Goal: Information Seeking & Learning: Learn about a topic

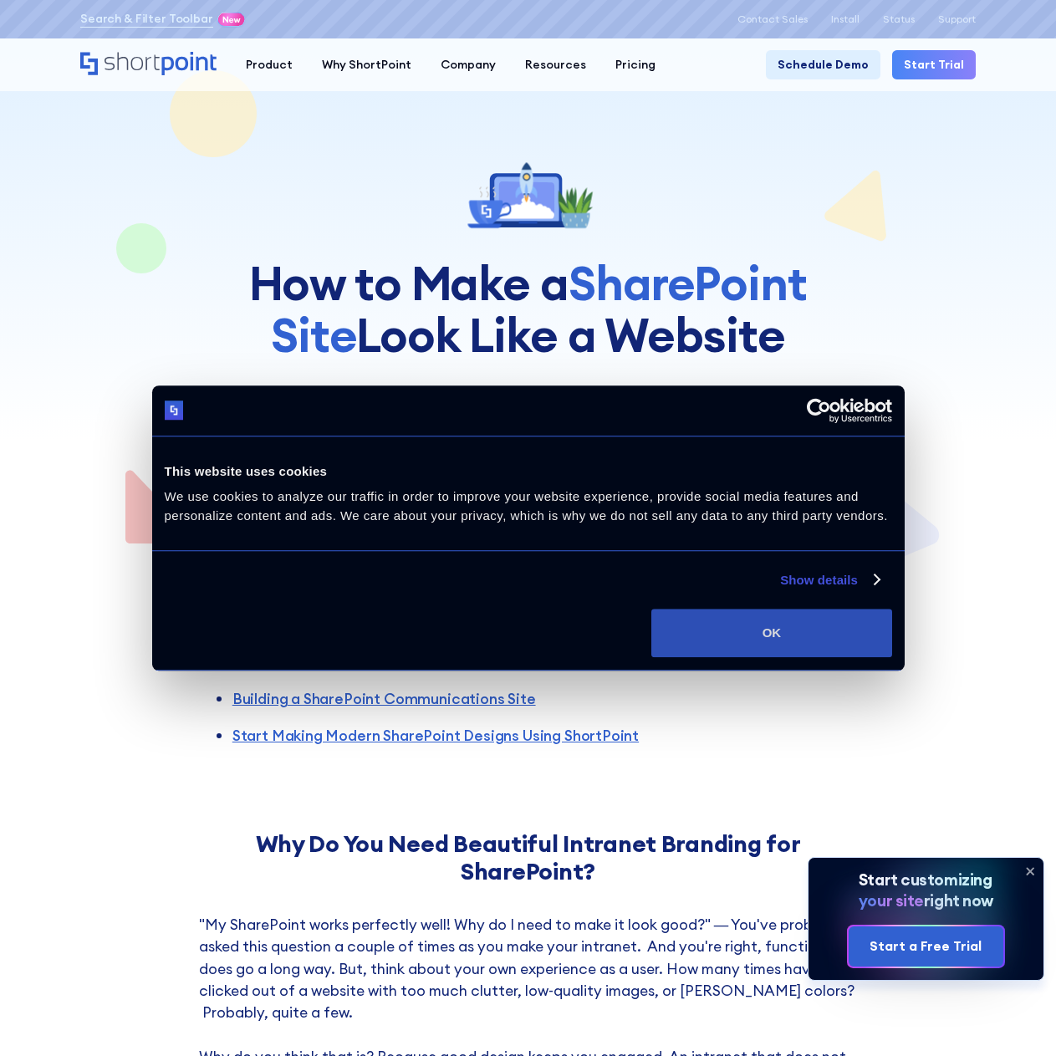
click at [693, 626] on button "OK" at bounding box center [771, 633] width 240 height 48
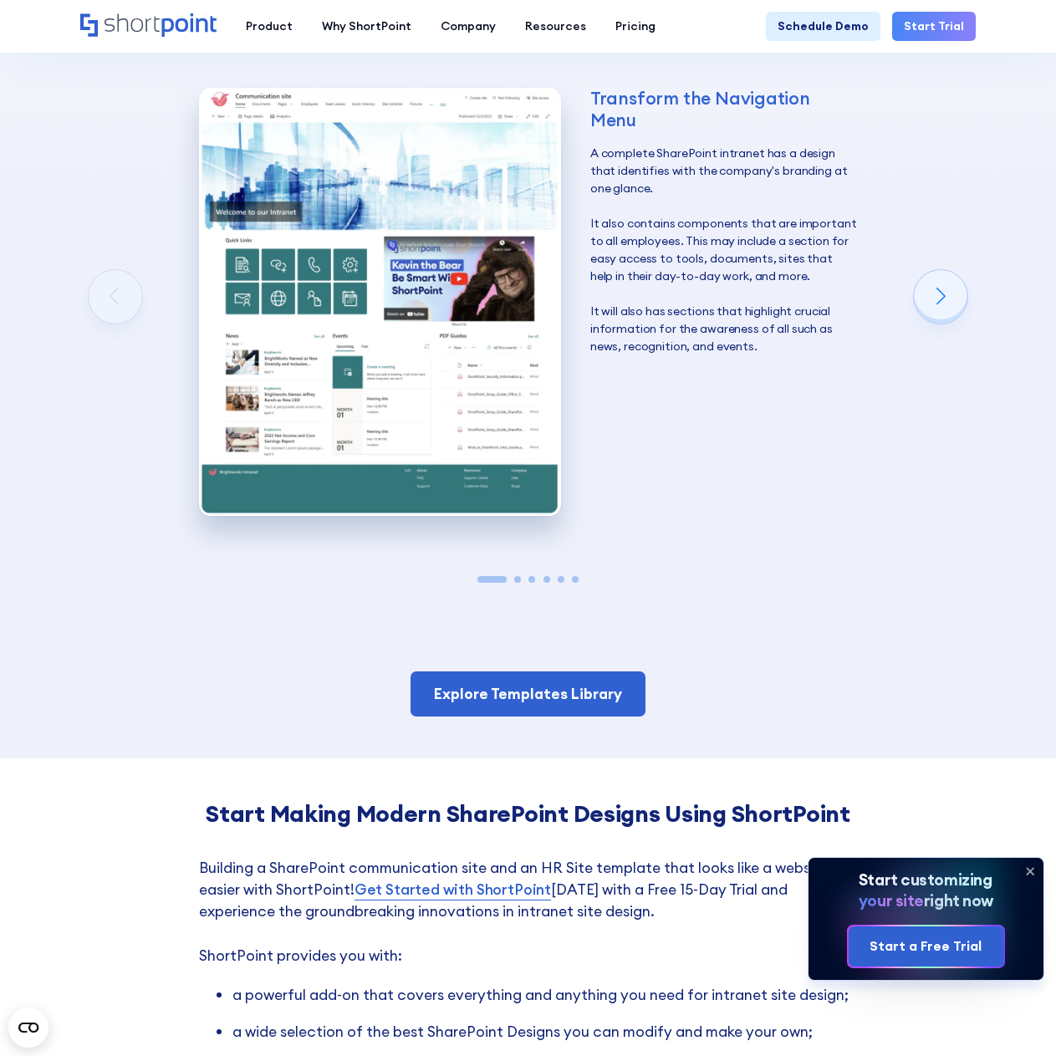
scroll to position [2174, 0]
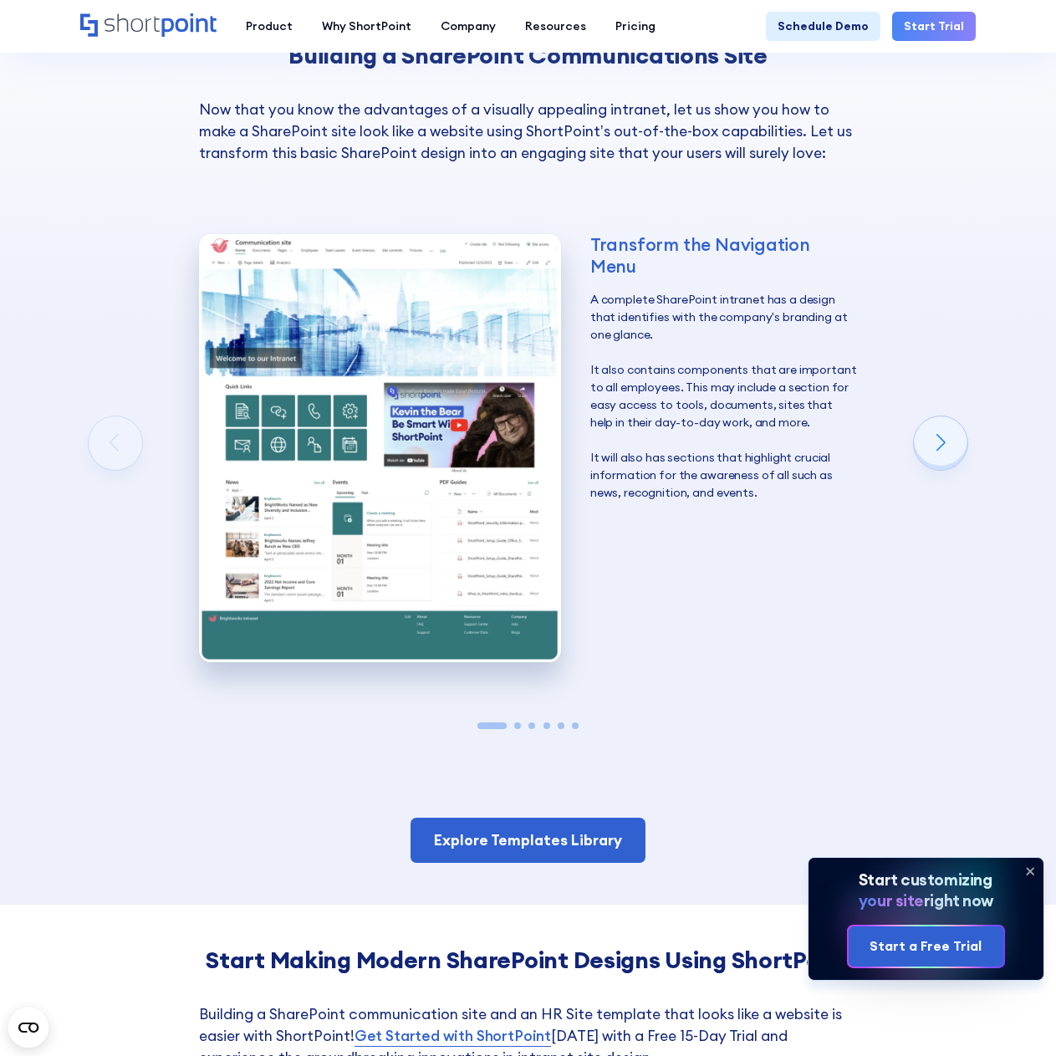
click at [930, 422] on div "Transform the Navigation Menu A complete SharePoint intranet has a design that …" at bounding box center [527, 453] width 895 height 533
click at [938, 416] on div "Next slide" at bounding box center [941, 443] width 54 height 54
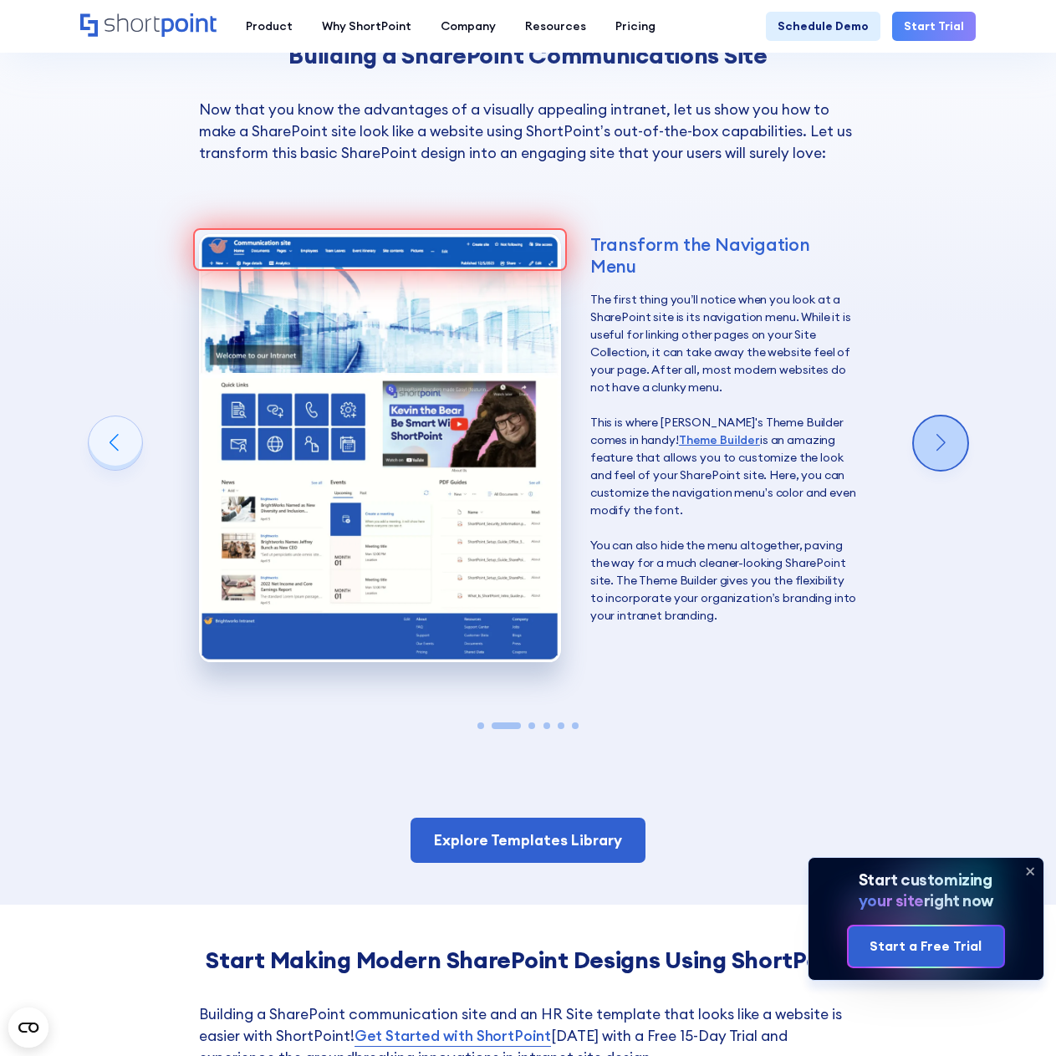
click at [938, 416] on div "Next slide" at bounding box center [941, 443] width 54 height 54
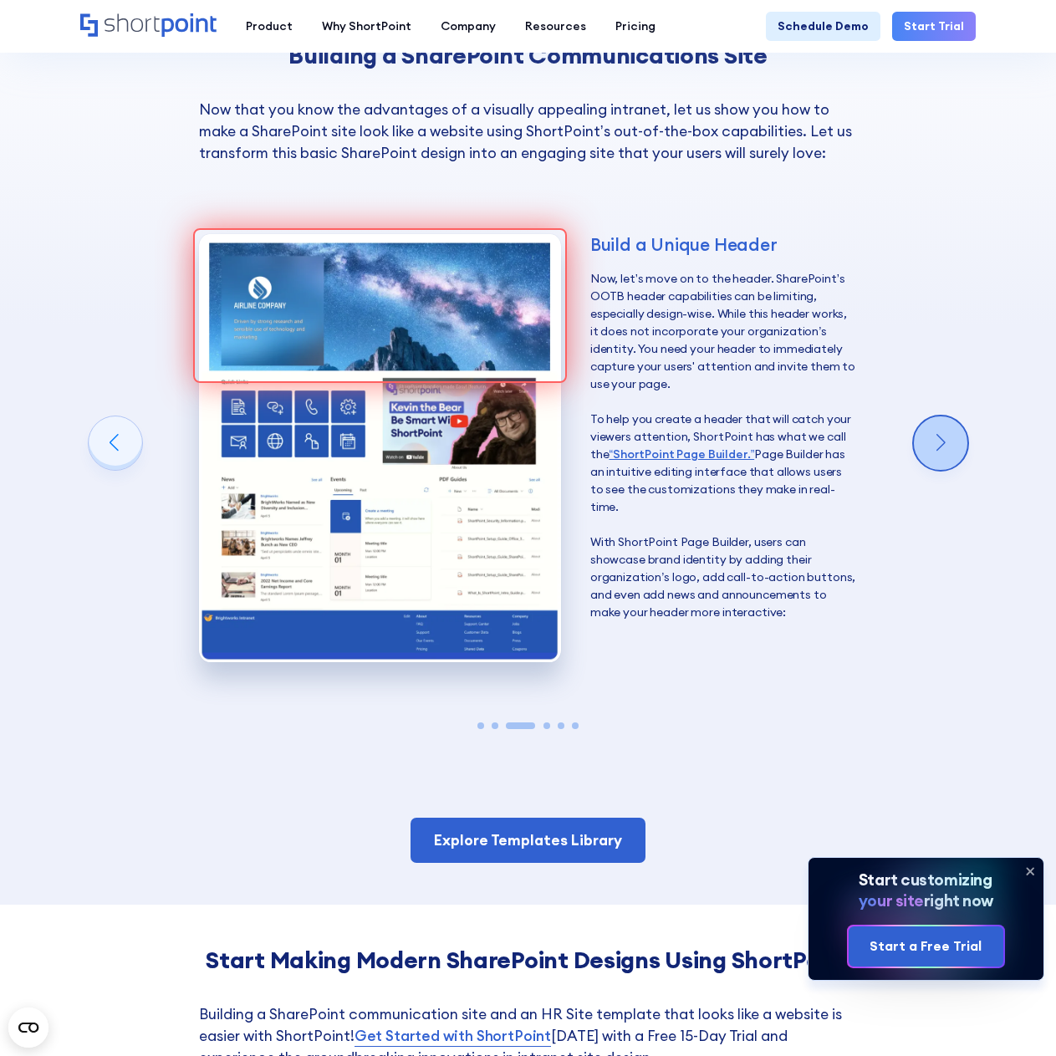
click at [938, 416] on div "Next slide" at bounding box center [941, 443] width 54 height 54
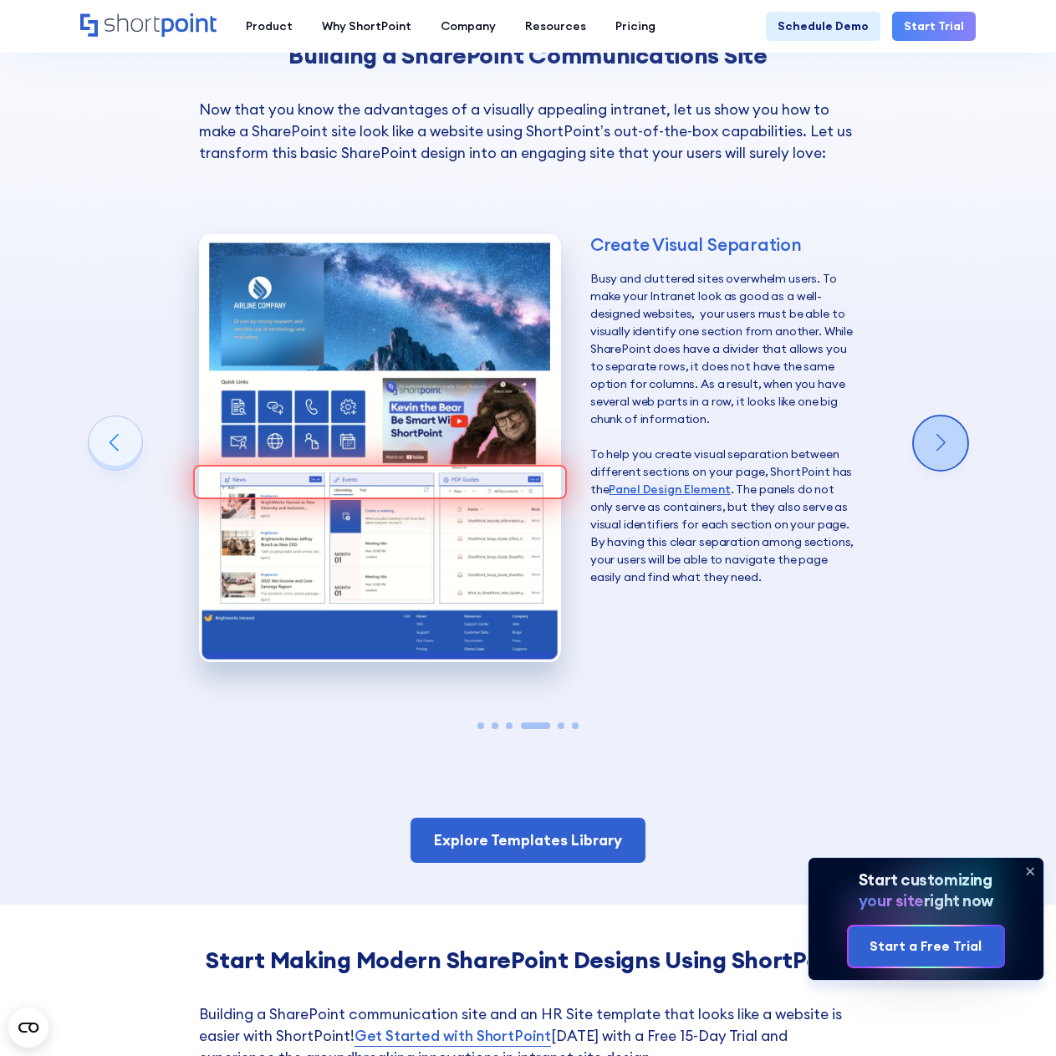
click at [938, 416] on div "Next slide" at bounding box center [941, 443] width 54 height 54
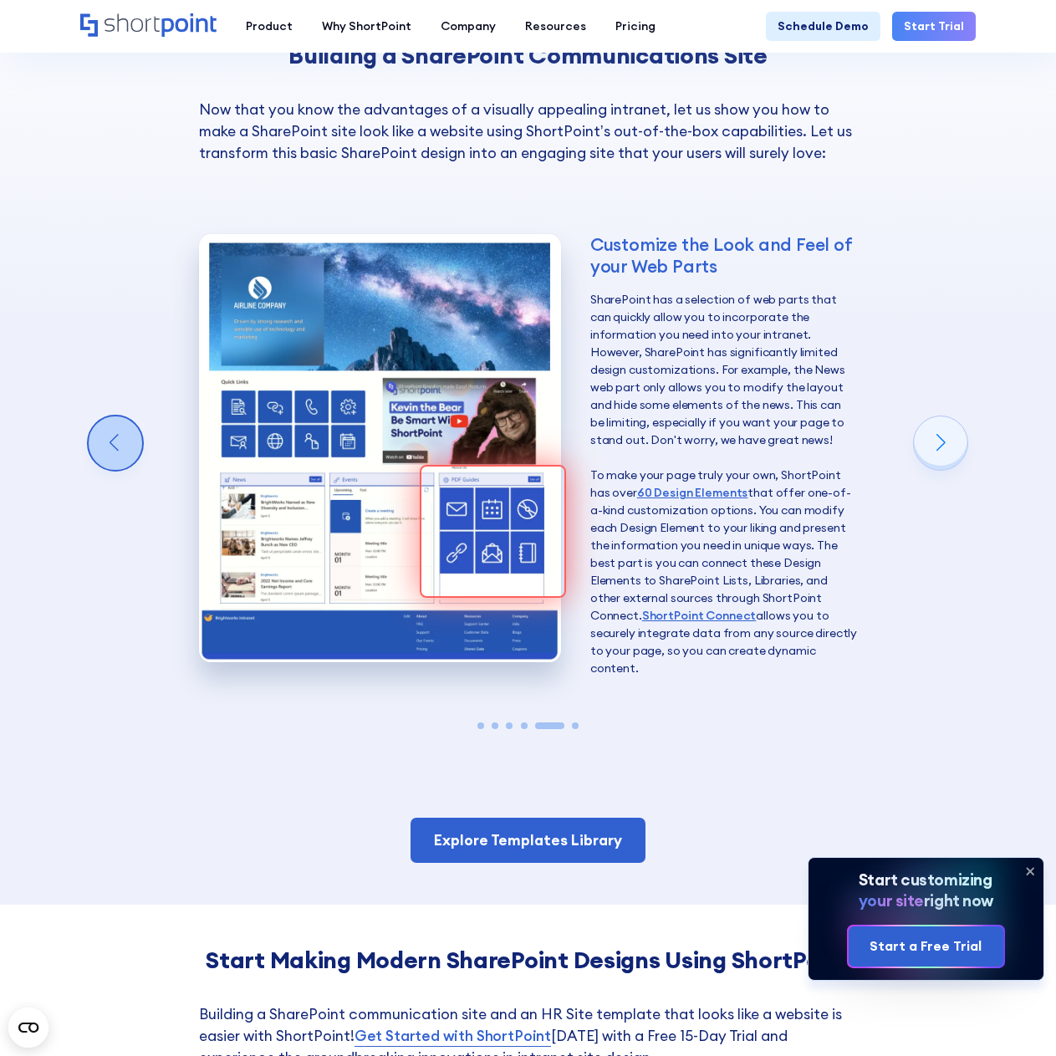
click at [105, 416] on div "Previous slide" at bounding box center [116, 443] width 54 height 54
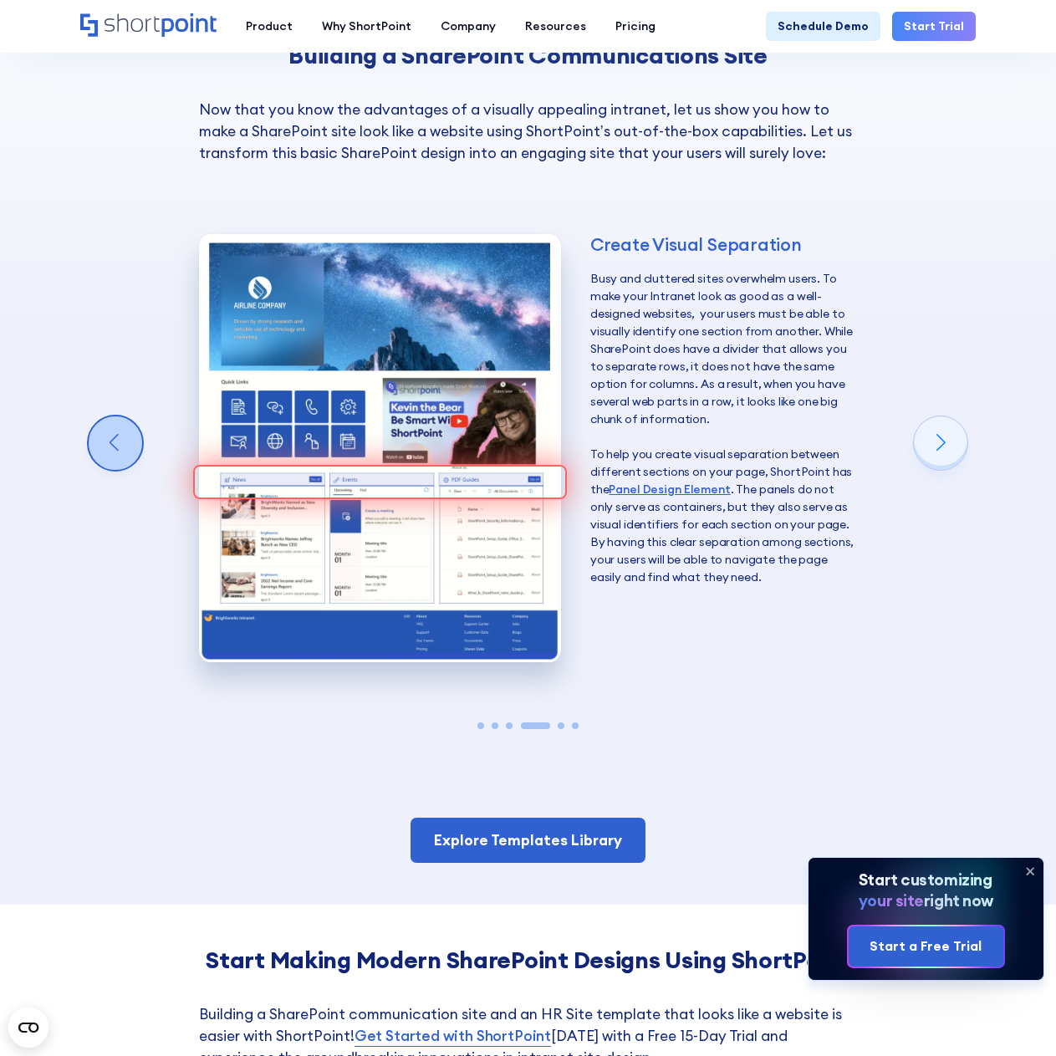
click at [105, 416] on div "Previous slide" at bounding box center [116, 443] width 54 height 54
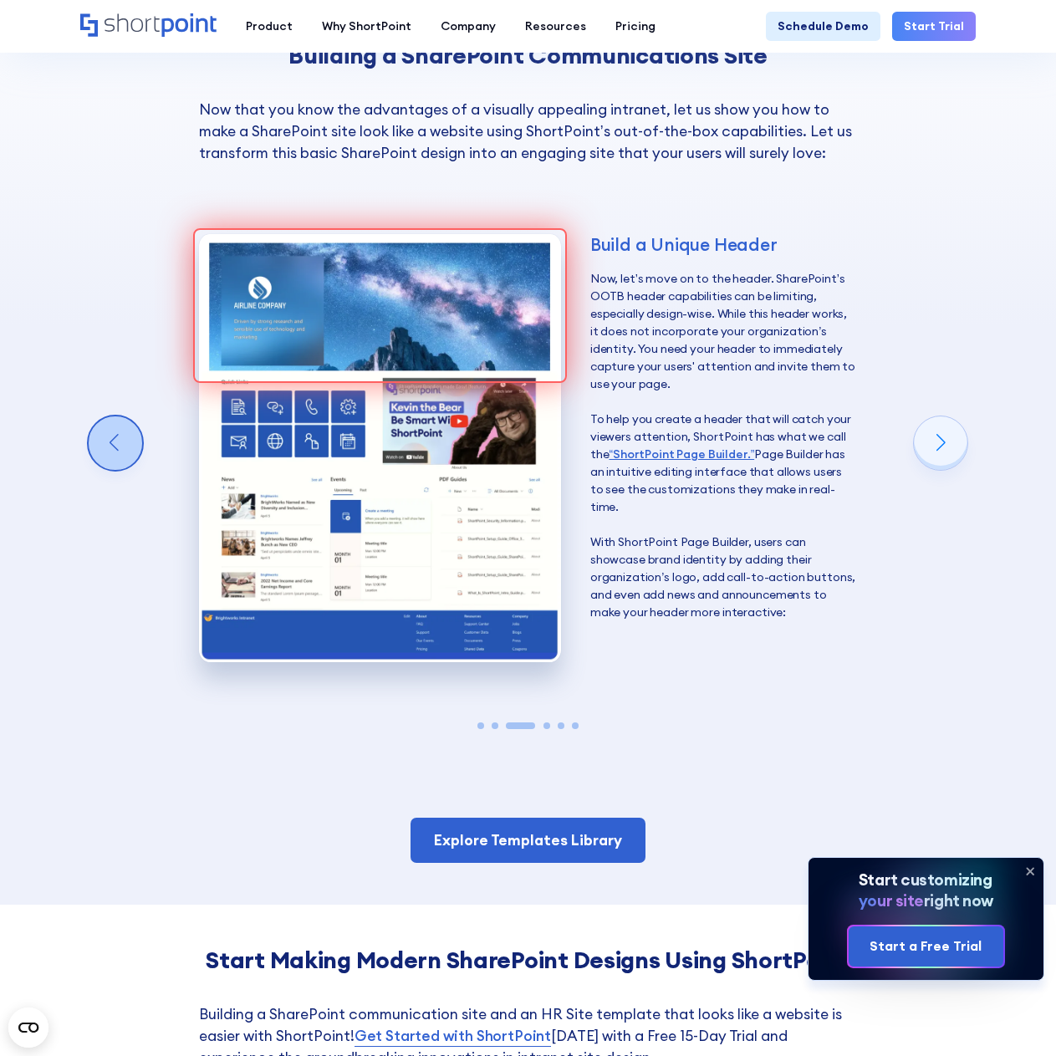
click at [105, 416] on div "Previous slide" at bounding box center [116, 443] width 54 height 54
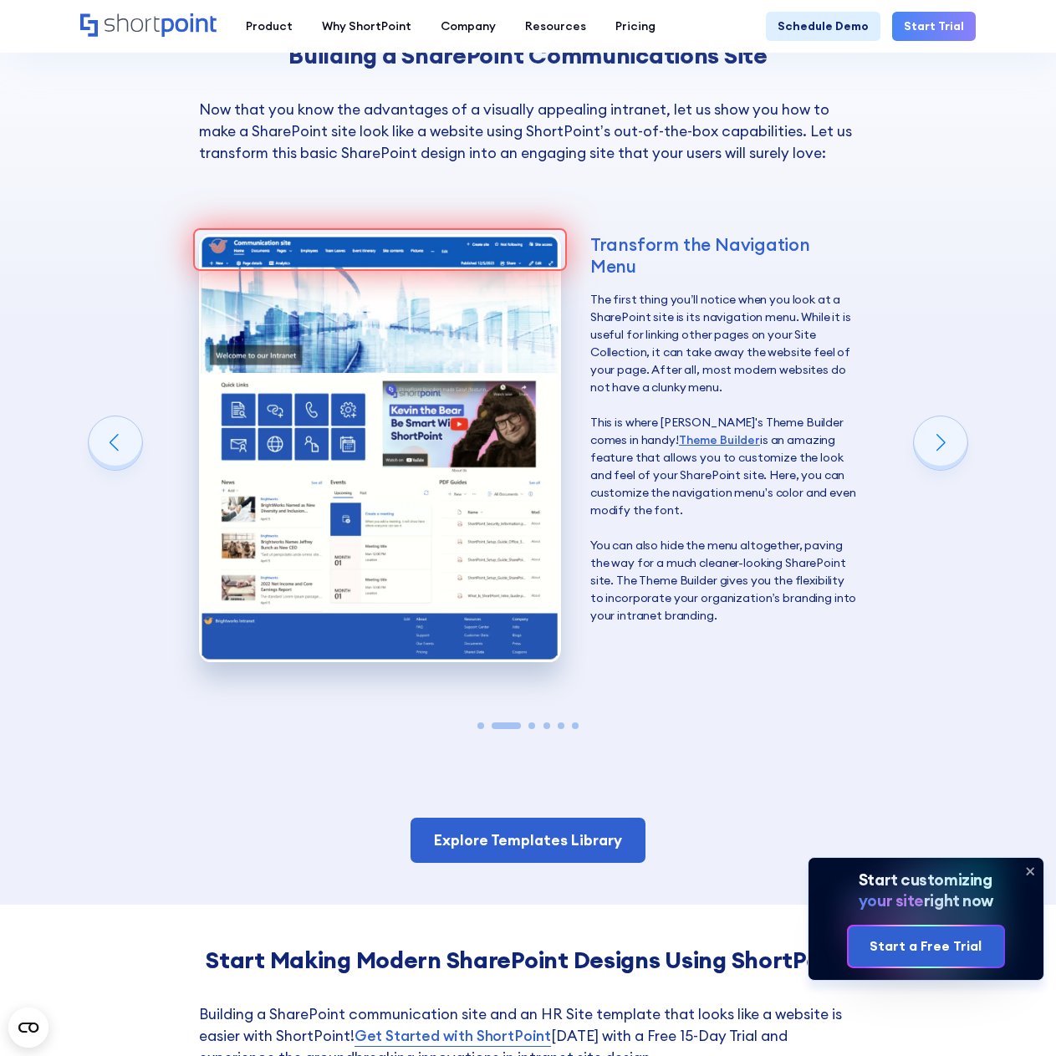
click at [346, 421] on img "2 / 6" at bounding box center [380, 447] width 362 height 427
click at [581, 818] on link "Explore Templates Library" at bounding box center [527, 840] width 235 height 45
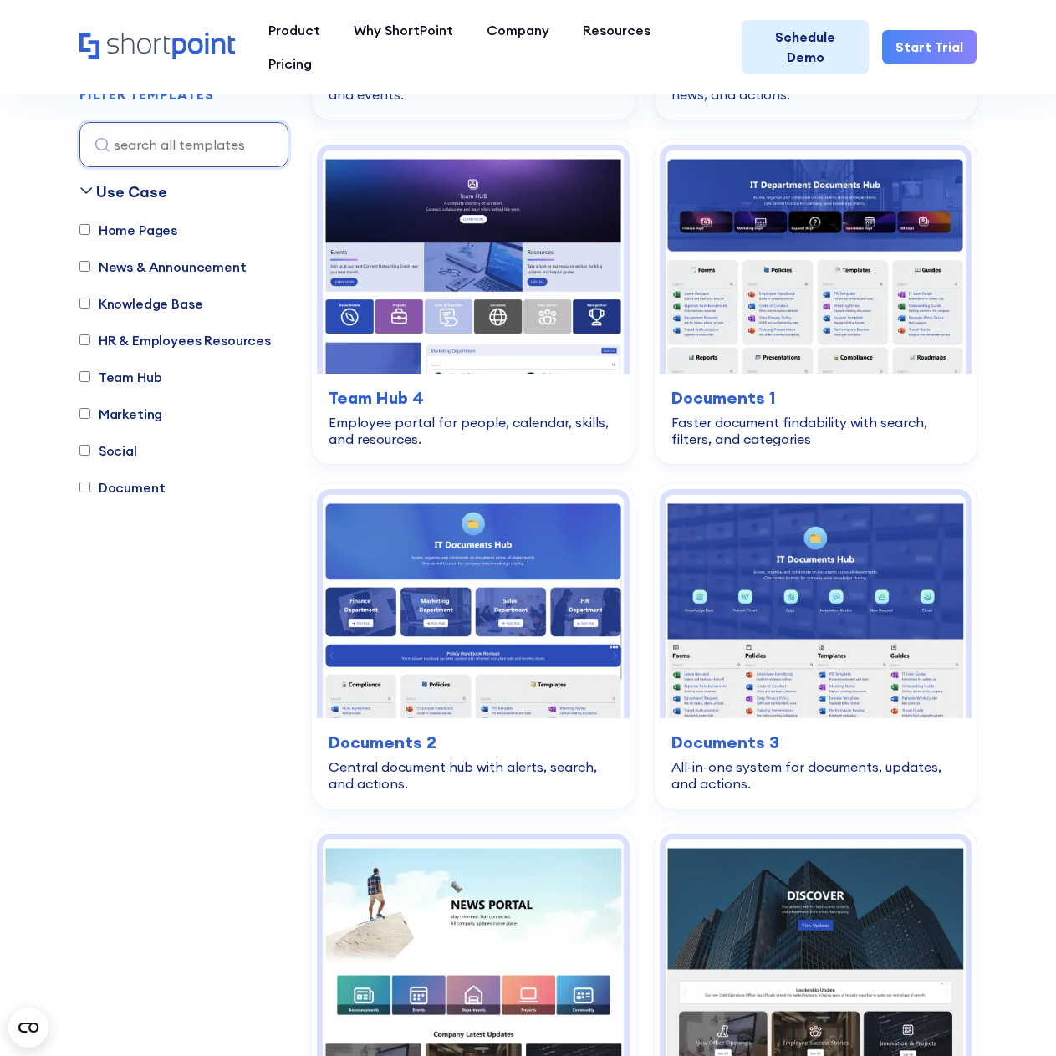
scroll to position [752, 0]
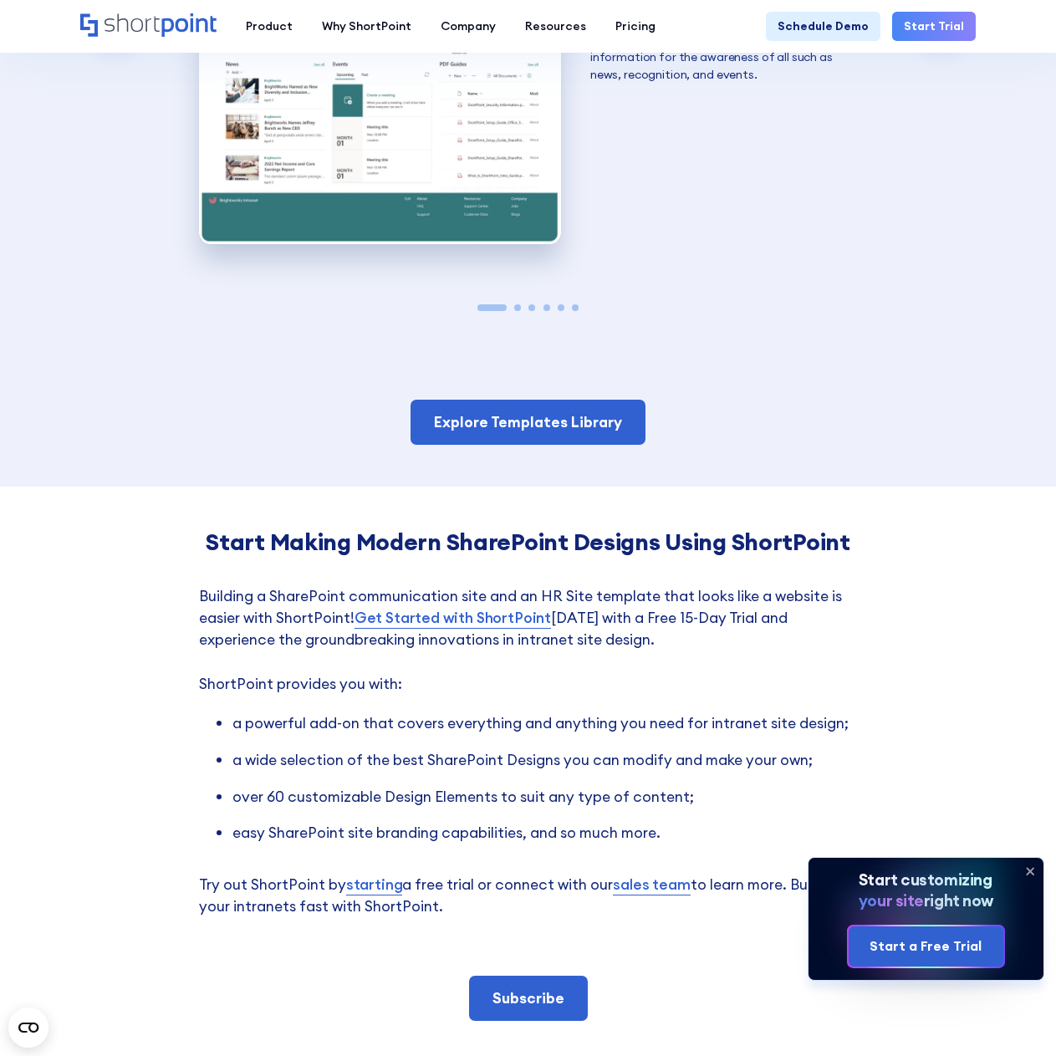
scroll to position [2341, 0]
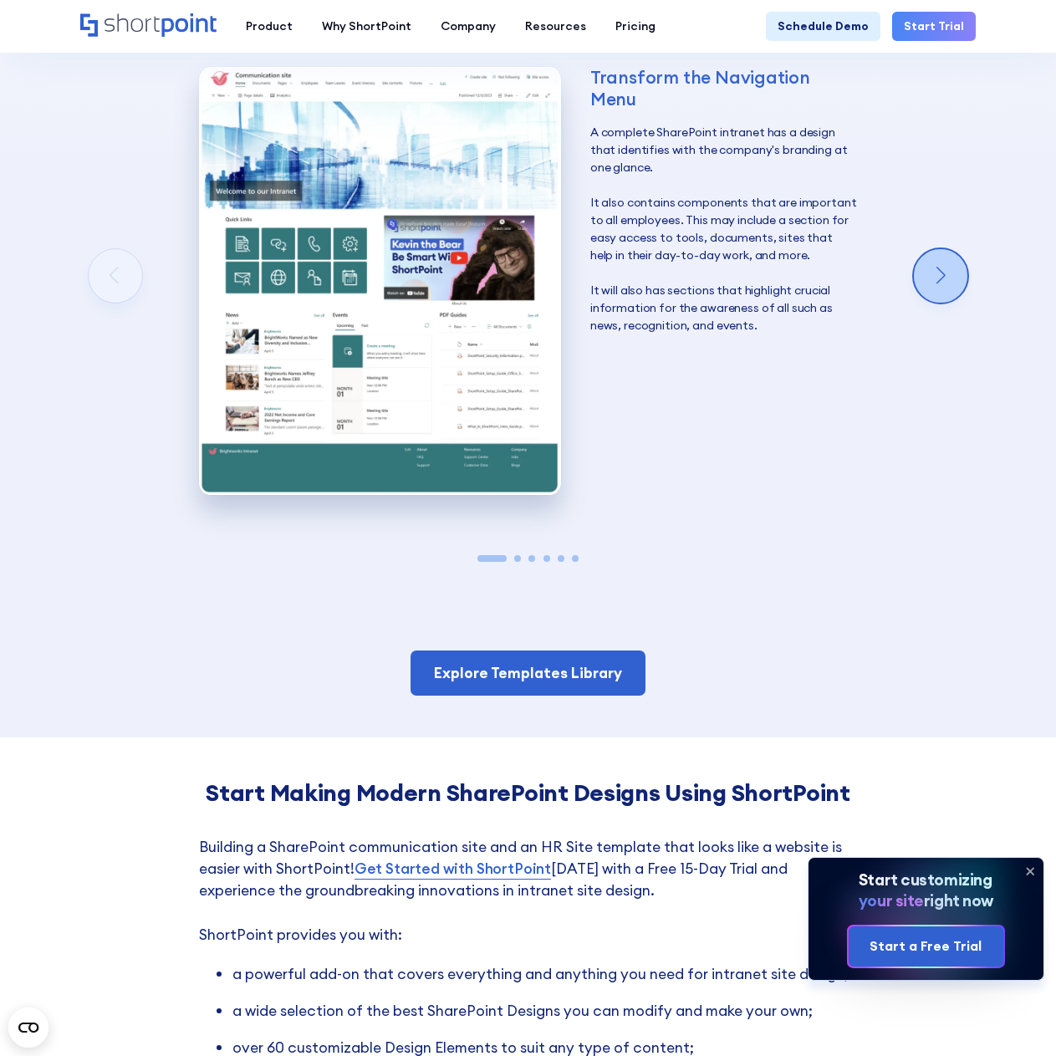
click at [937, 249] on div "Next slide" at bounding box center [941, 276] width 54 height 54
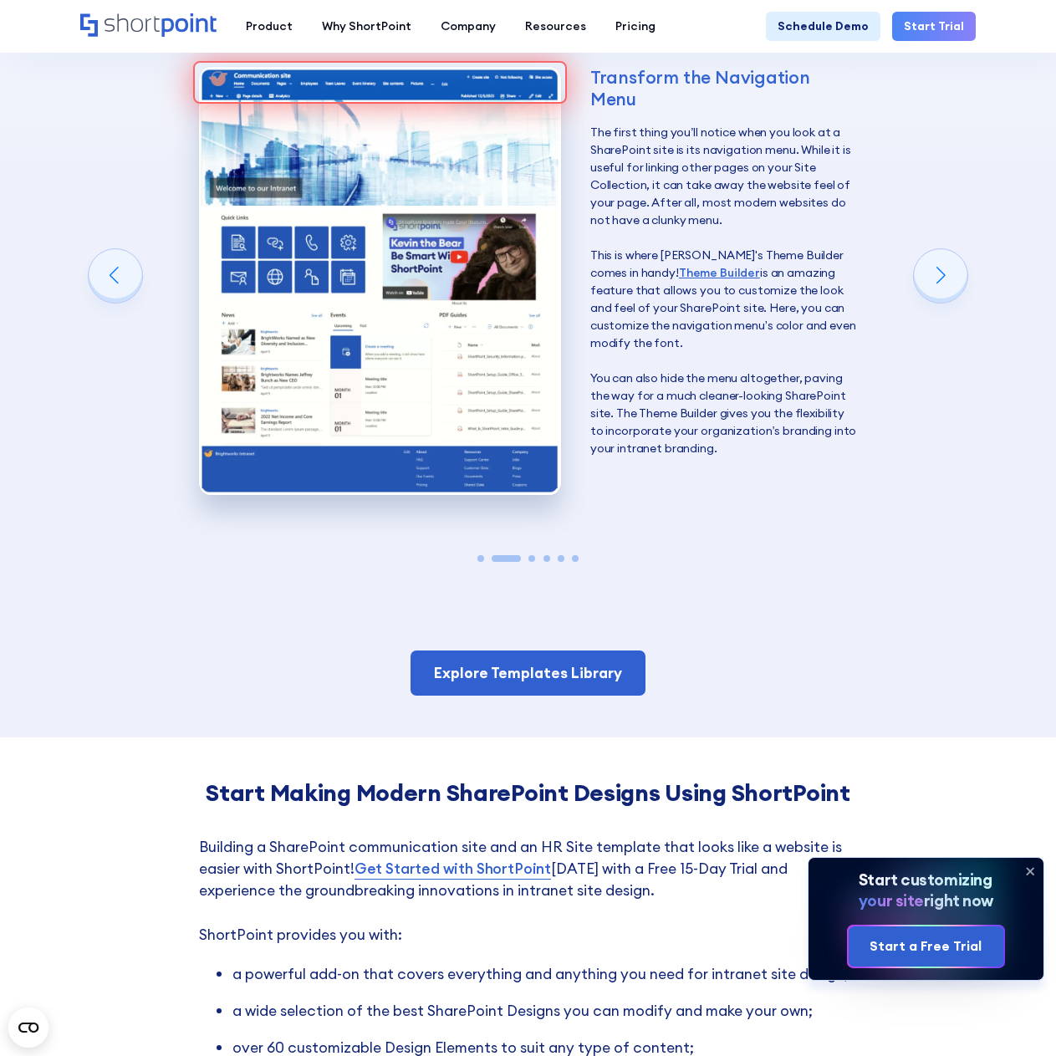
click at [124, 146] on div "Transform the Navigation Menu The first thing you’ll notice when you look at a …" at bounding box center [527, 286] width 895 height 533
drag, startPoint x: 59, startPoint y: 1, endPoint x: 1039, endPoint y: 617, distance: 1157.4
click at [1040, 617] on div "Building a SharePoint Communications Site Now that you know the advantages of a…" at bounding box center [528, 243] width 1056 height 988
